Goal: Transaction & Acquisition: Download file/media

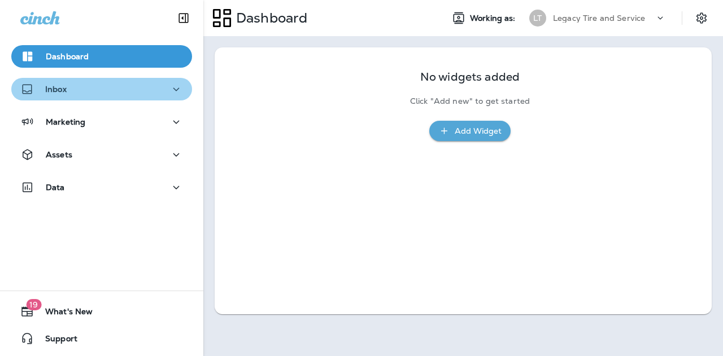
click at [106, 97] on button "Inbox" at bounding box center [101, 89] width 181 height 23
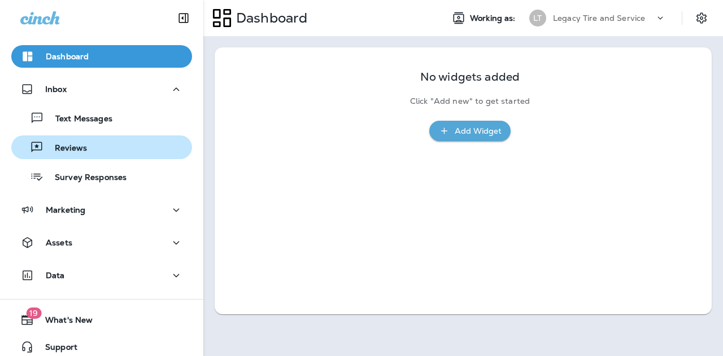
click at [84, 152] on p "Reviews" at bounding box center [64, 148] width 43 height 11
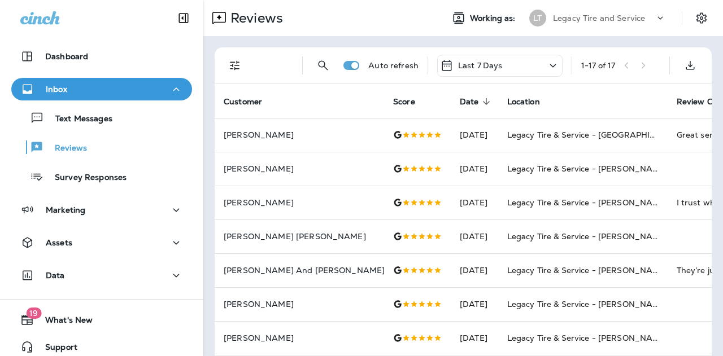
click at [525, 69] on div "Last 7 Days" at bounding box center [499, 66] width 125 height 22
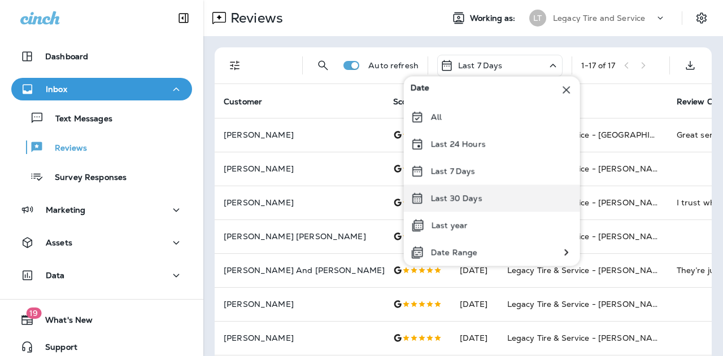
click at [472, 196] on p "Last 30 Days" at bounding box center [456, 198] width 51 height 9
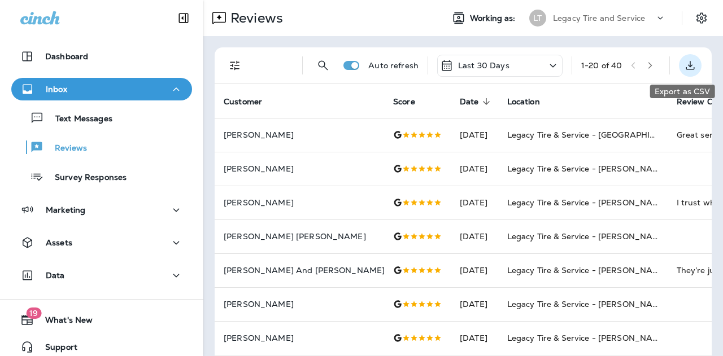
click at [683, 67] on icon "Export as CSV" at bounding box center [690, 66] width 14 height 14
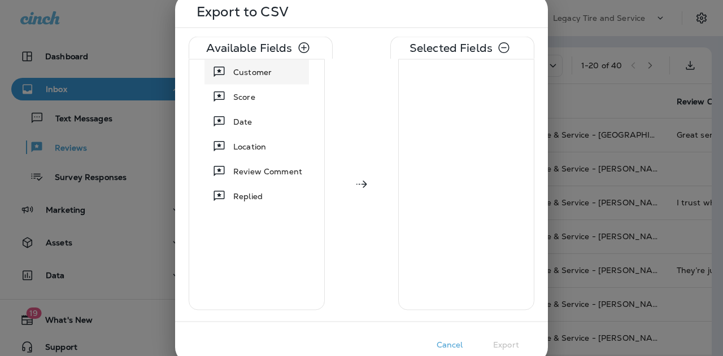
click at [263, 66] on span "Customer" at bounding box center [252, 71] width 38 height 11
click at [256, 79] on div "Score" at bounding box center [244, 72] width 31 height 20
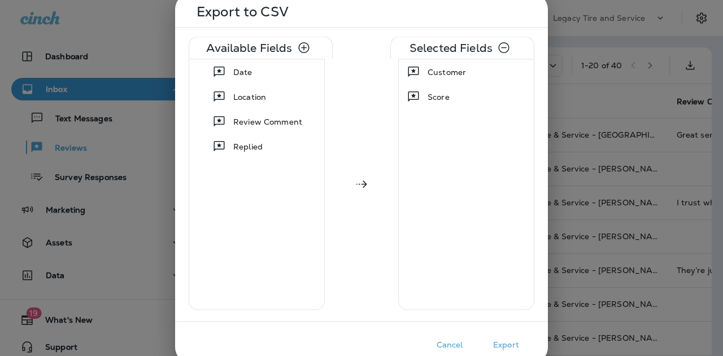
click at [256, 79] on div "Date" at bounding box center [243, 72] width 28 height 20
click at [500, 347] on button "Export" at bounding box center [506, 345] width 56 height 18
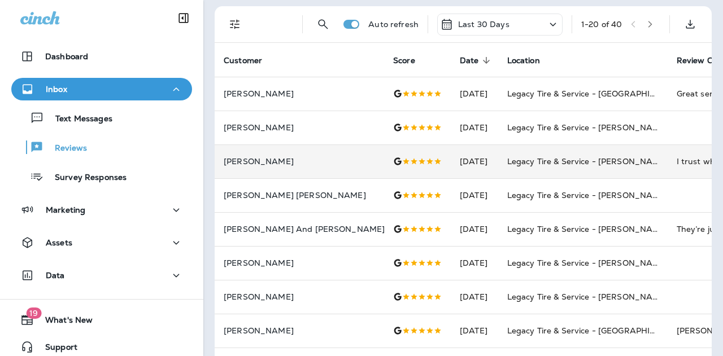
scroll to position [42, 0]
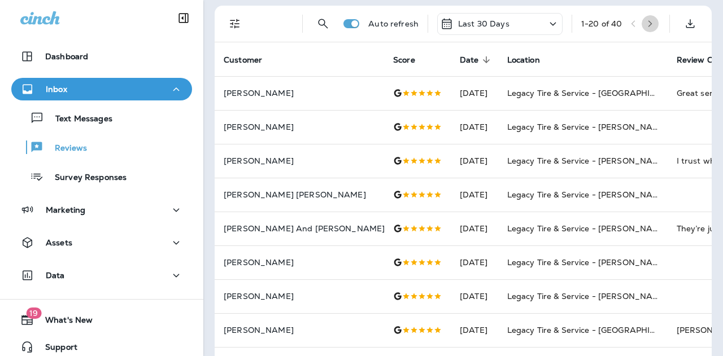
click at [646, 20] on icon "button" at bounding box center [650, 24] width 8 height 8
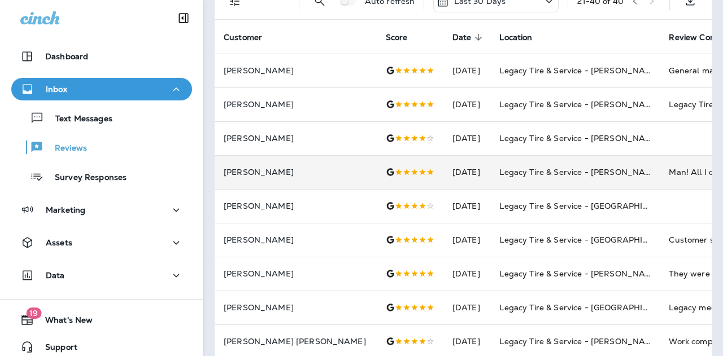
scroll to position [0, 0]
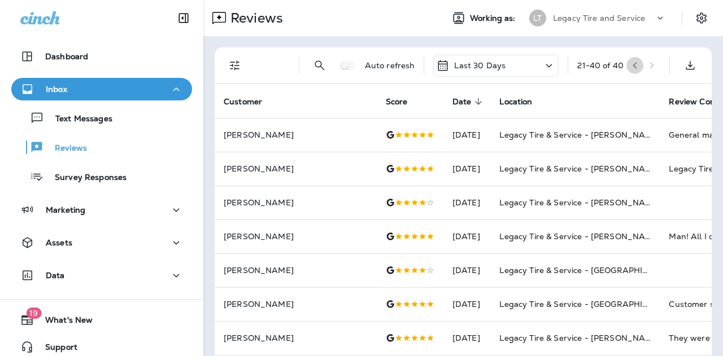
click at [629, 60] on button "button" at bounding box center [634, 65] width 17 height 17
